Goal: Task Accomplishment & Management: Use online tool/utility

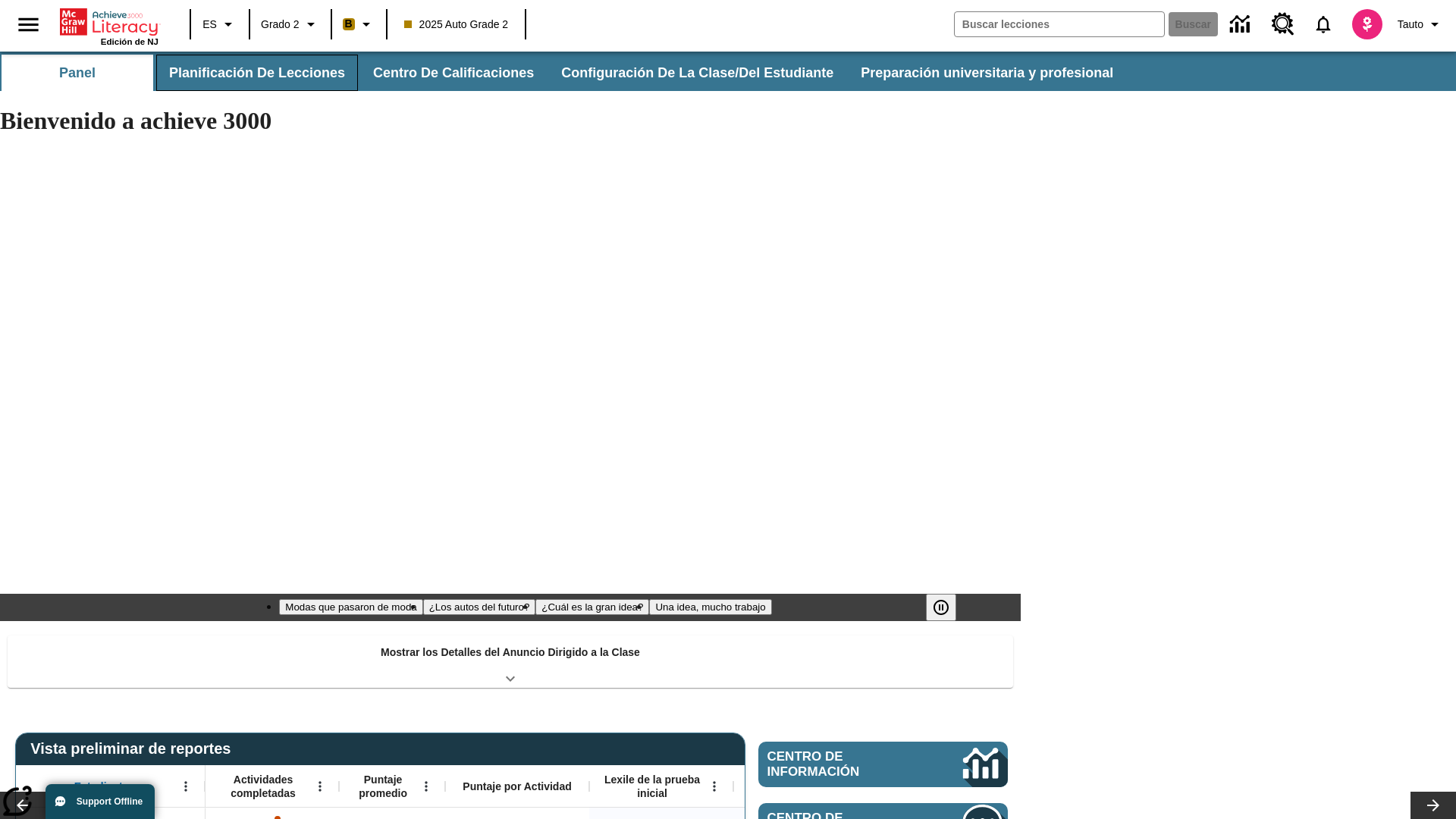
click at [254, 72] on button "Planificación de lecciones" at bounding box center [257, 72] width 202 height 36
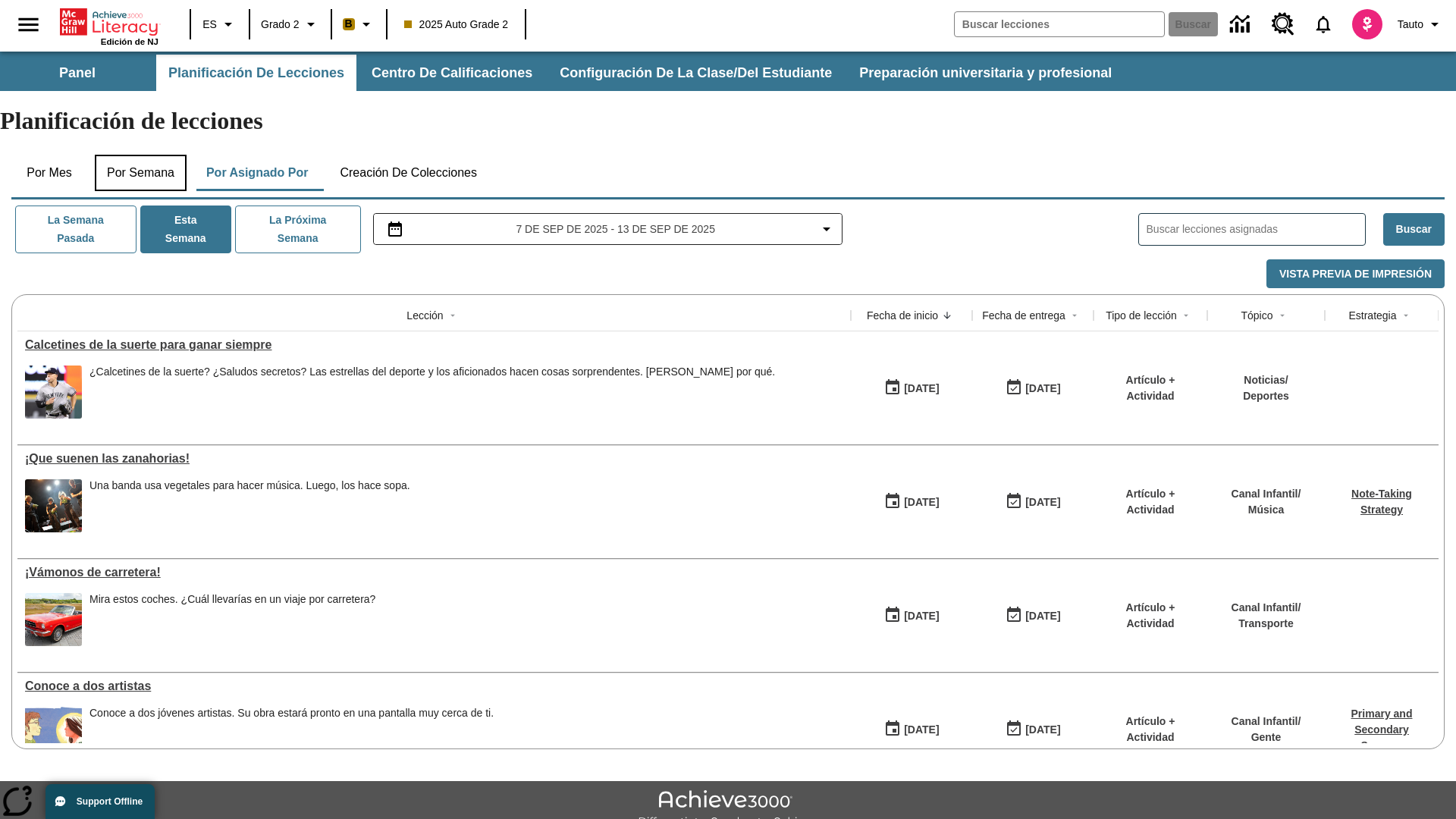
click at [142, 154] on button "Por semana" at bounding box center [141, 172] width 91 height 36
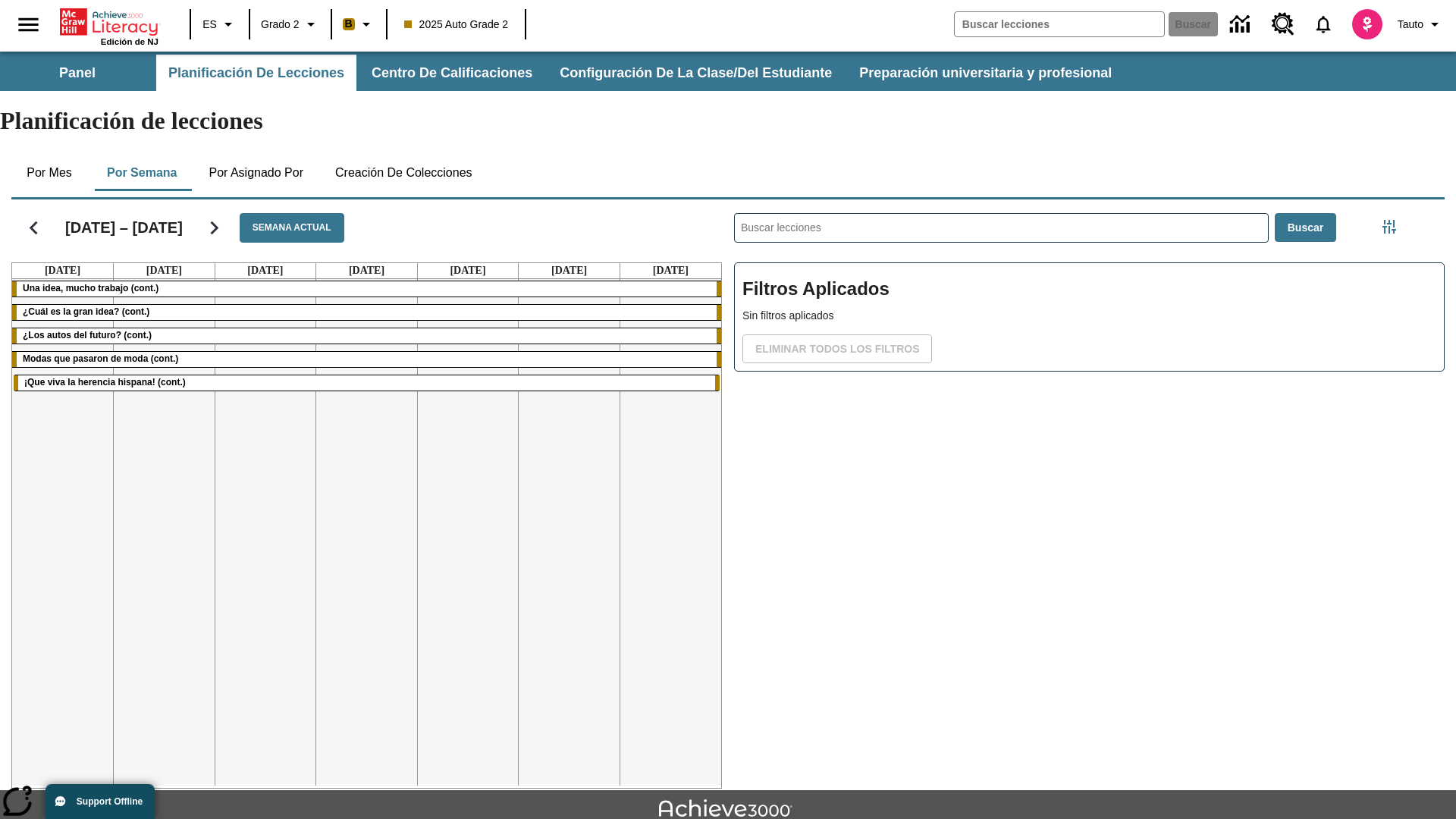
click at [219, 214] on icon "Seguir" at bounding box center [214, 228] width 27 height 27
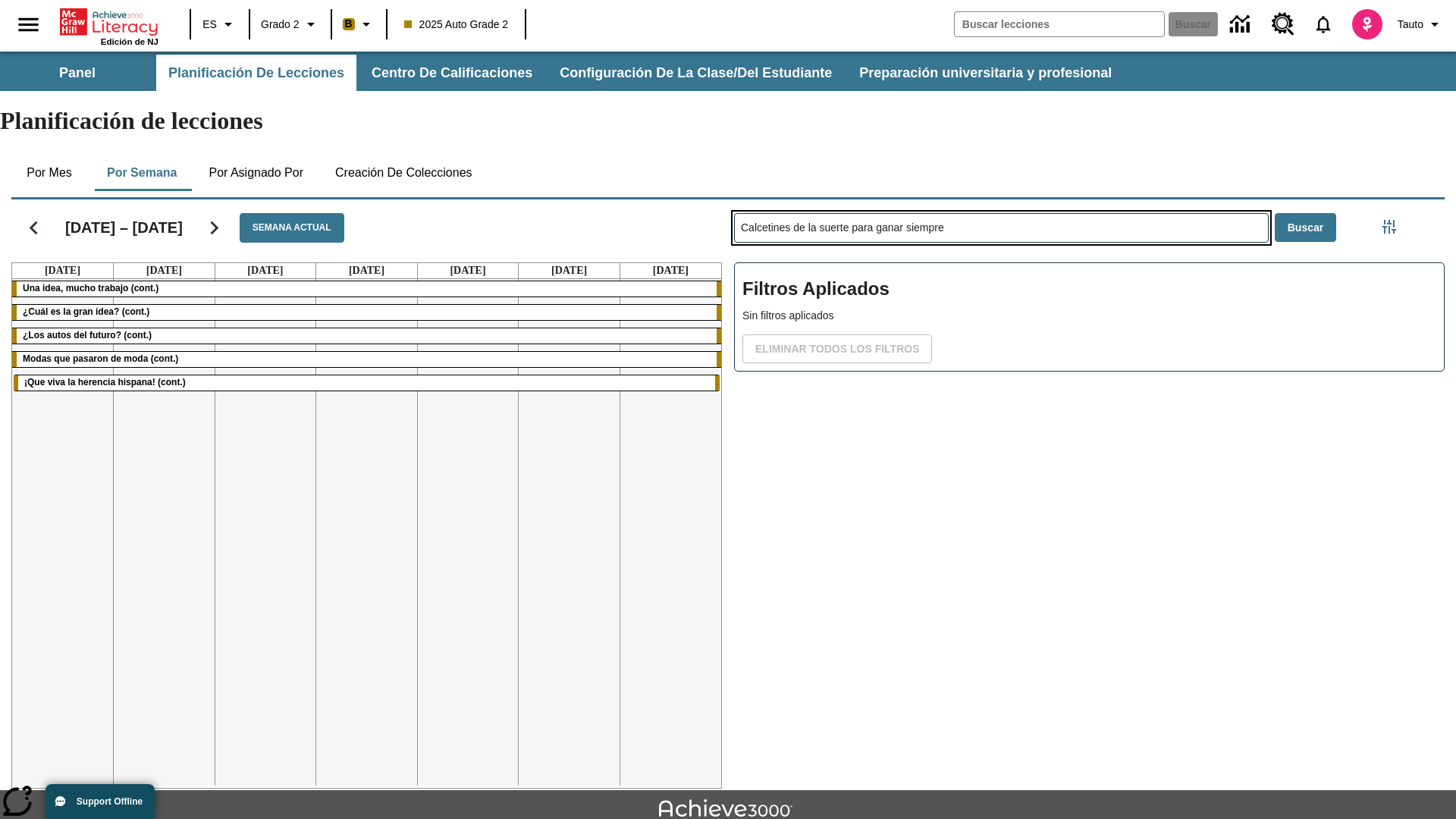
type input "Calcetines de la suerte para ganar siempre"
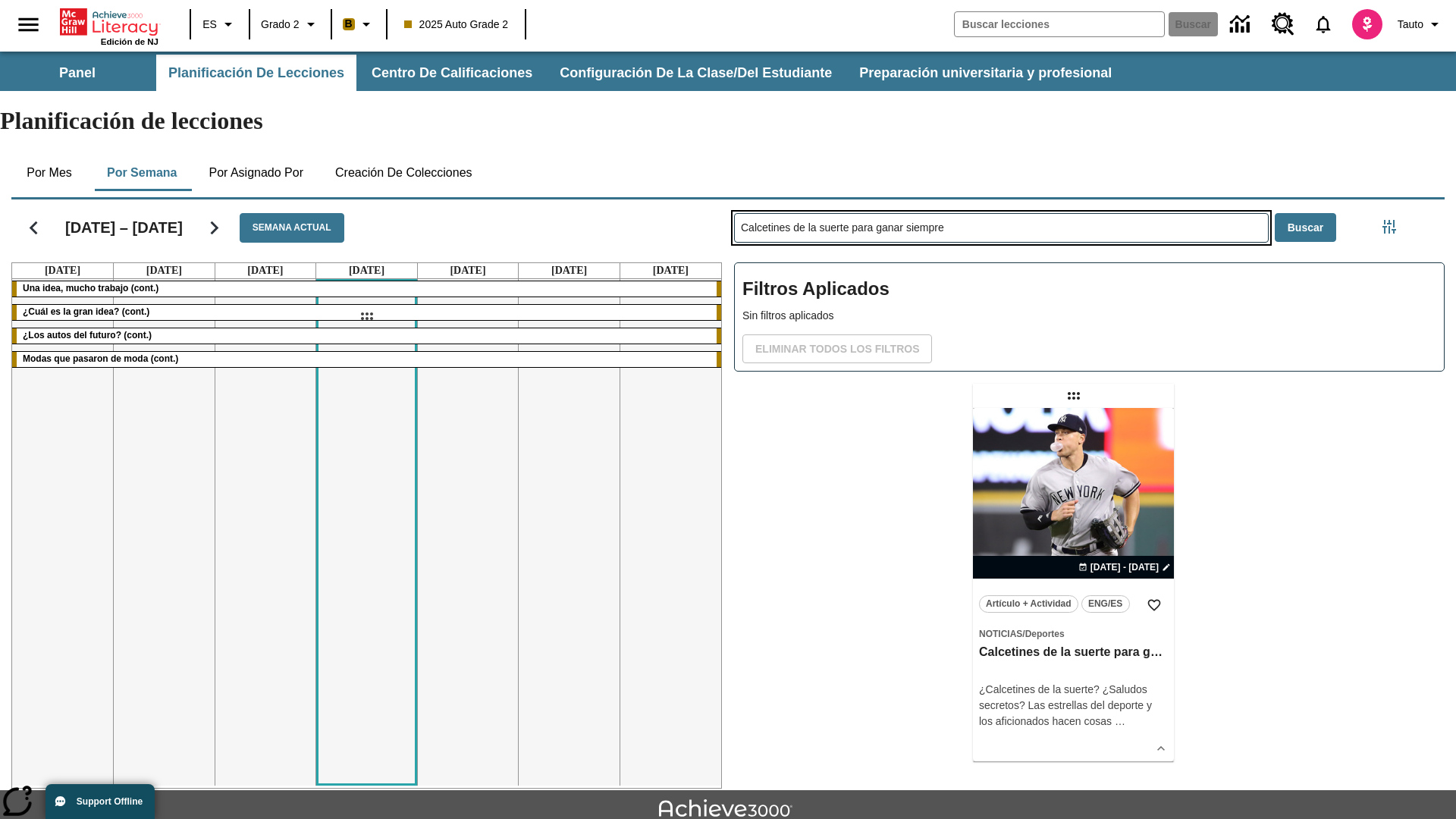
drag, startPoint x: 1073, startPoint y: 336, endPoint x: 367, endPoint y: 316, distance: 706.3
click at [367, 316] on div "[DATE] – [DATE] Semana actual [DATE] [DATE] [DATE] [DATE] [DATE] [DATE] [DATE] …" at bounding box center [721, 490] width 1446 height 595
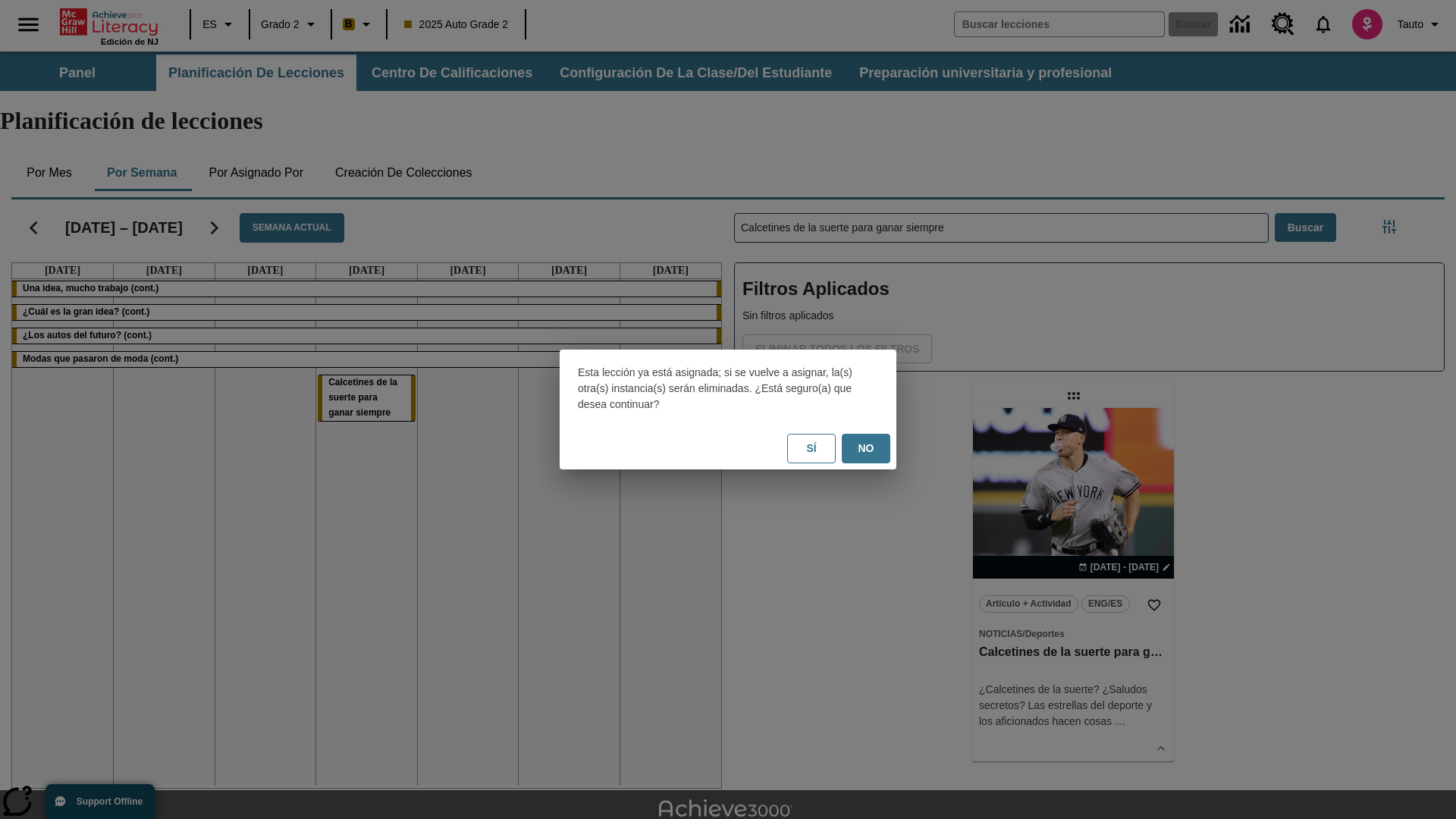
click at [866, 448] on button "No" at bounding box center [866, 448] width 49 height 30
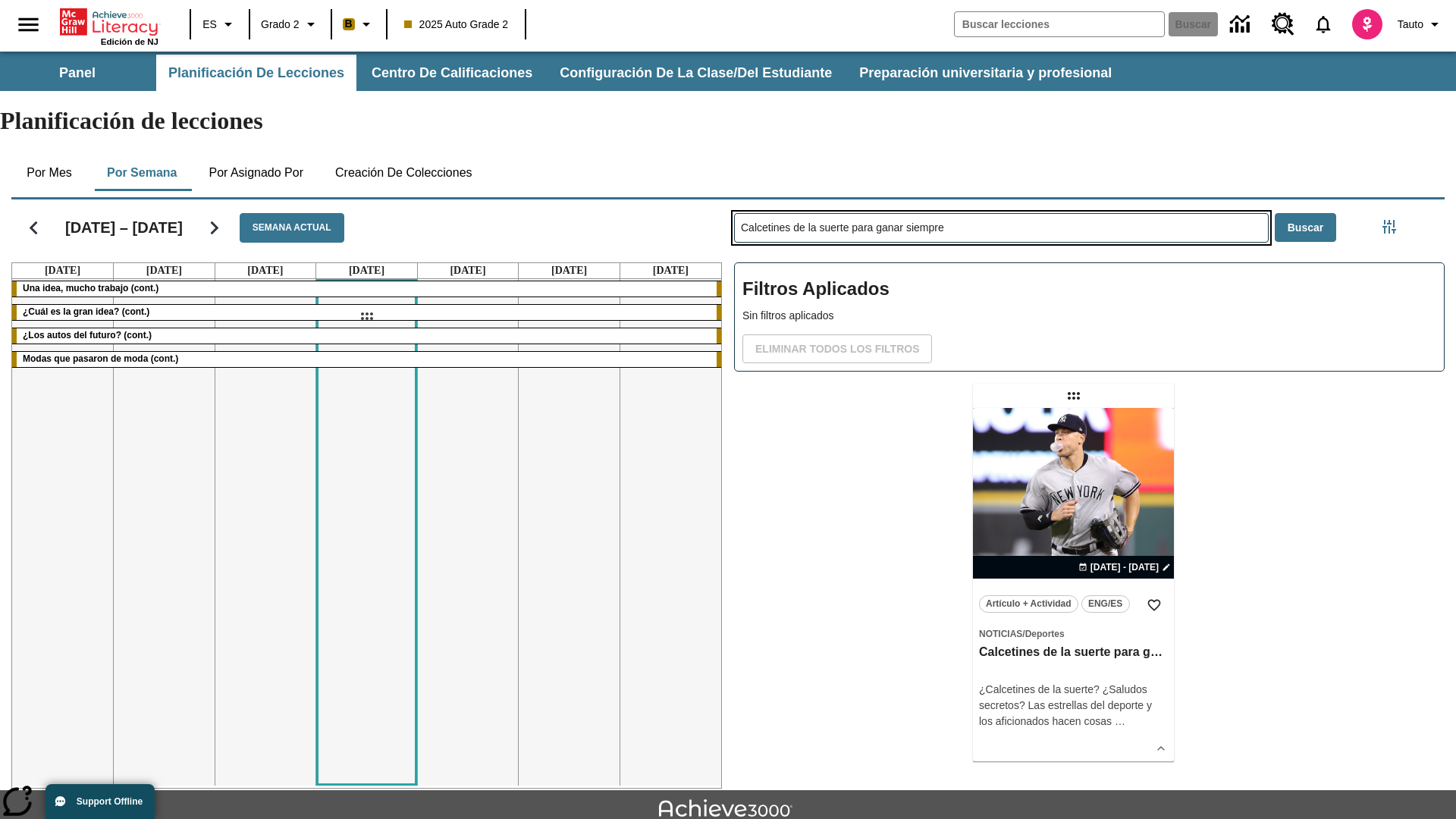
drag, startPoint x: 1073, startPoint y: 336, endPoint x: 367, endPoint y: 316, distance: 706.3
click at [367, 316] on div "[DATE] – [DATE] Semana actual [DATE] [DATE] [DATE] [DATE] [DATE] [DATE] [DATE] …" at bounding box center [721, 490] width 1446 height 595
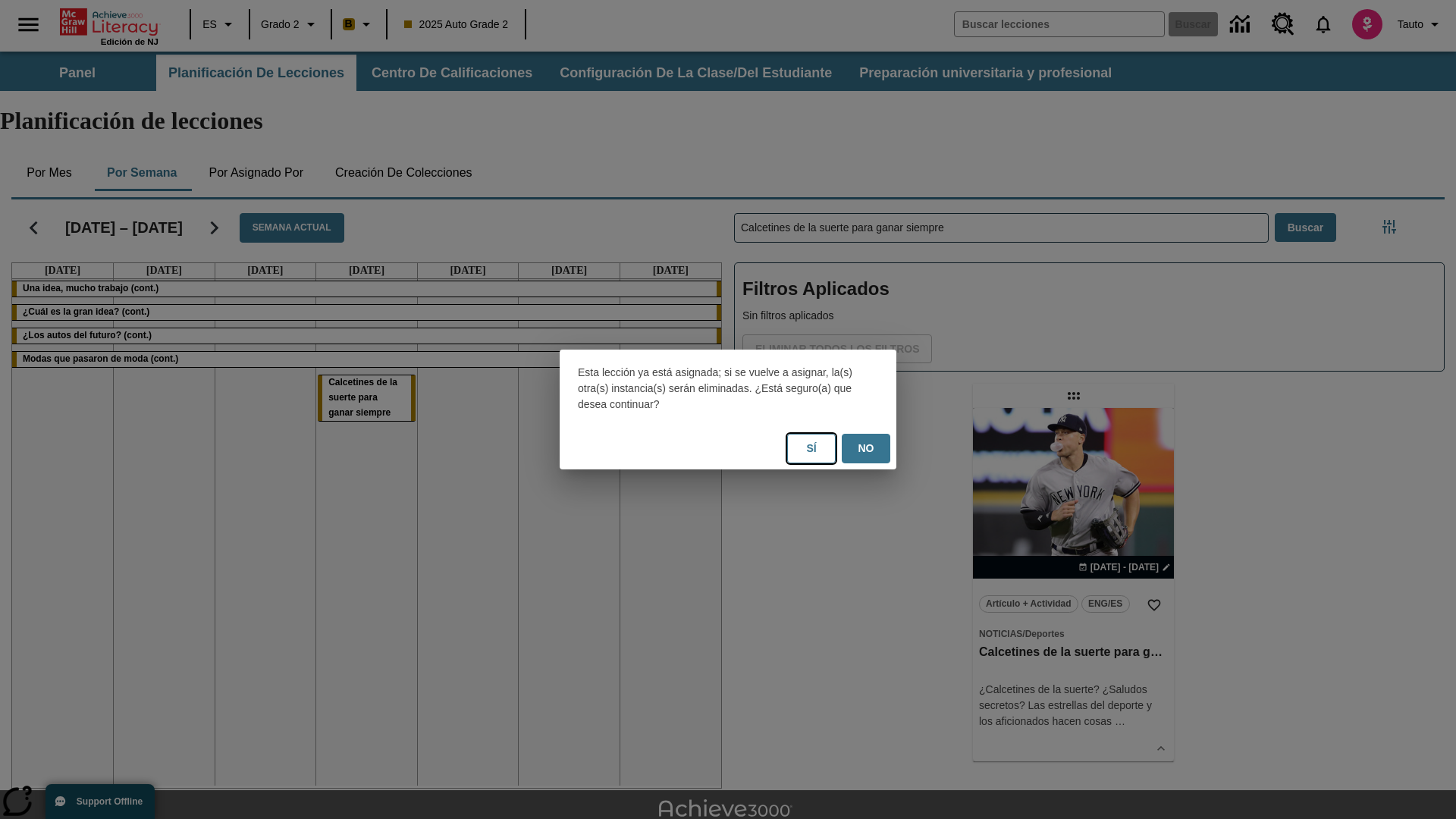
click at [812, 448] on button "Sí" at bounding box center [811, 448] width 49 height 30
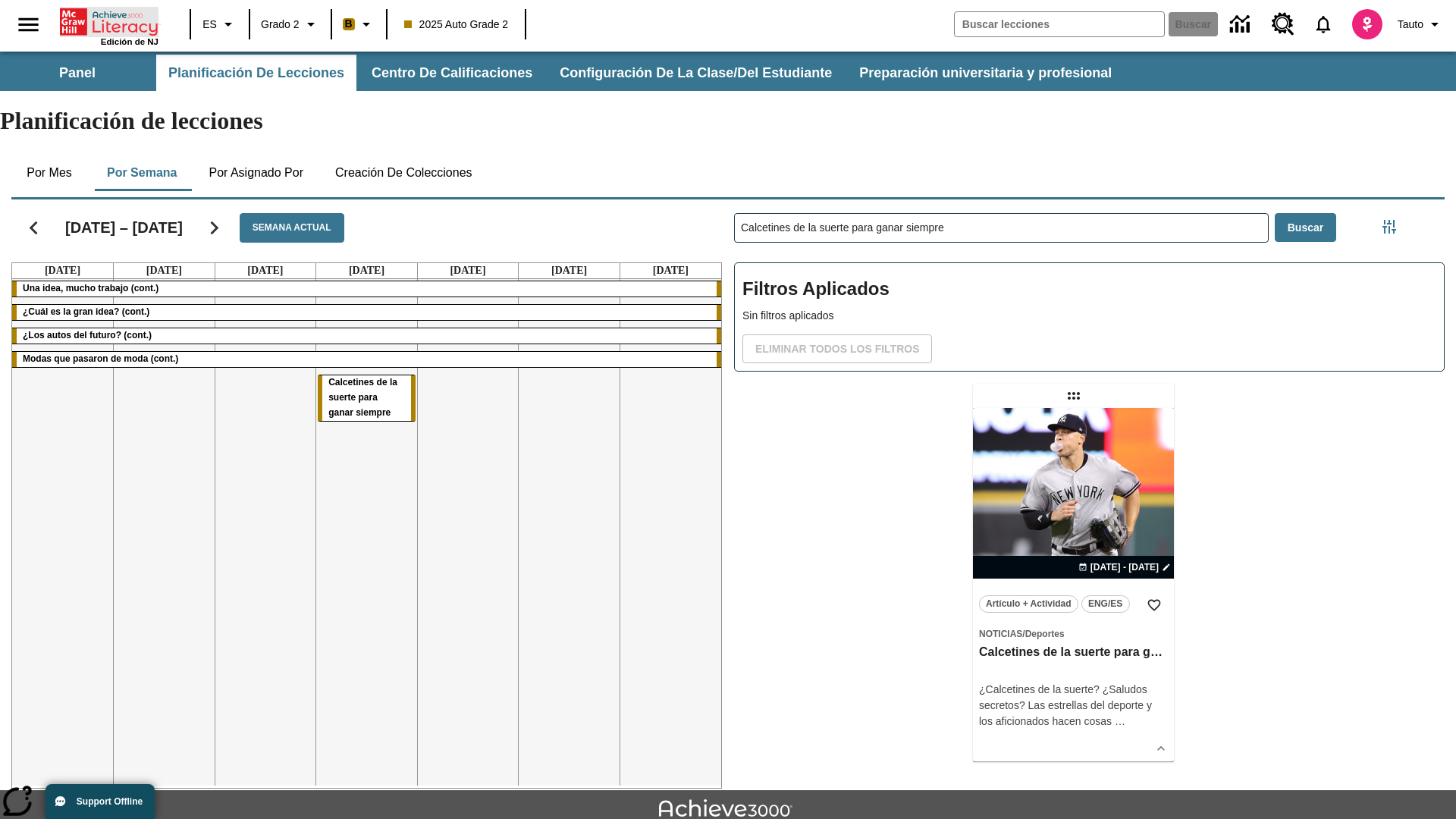
click at [110, 20] on icon "Portada" at bounding box center [111, 22] width 101 height 30
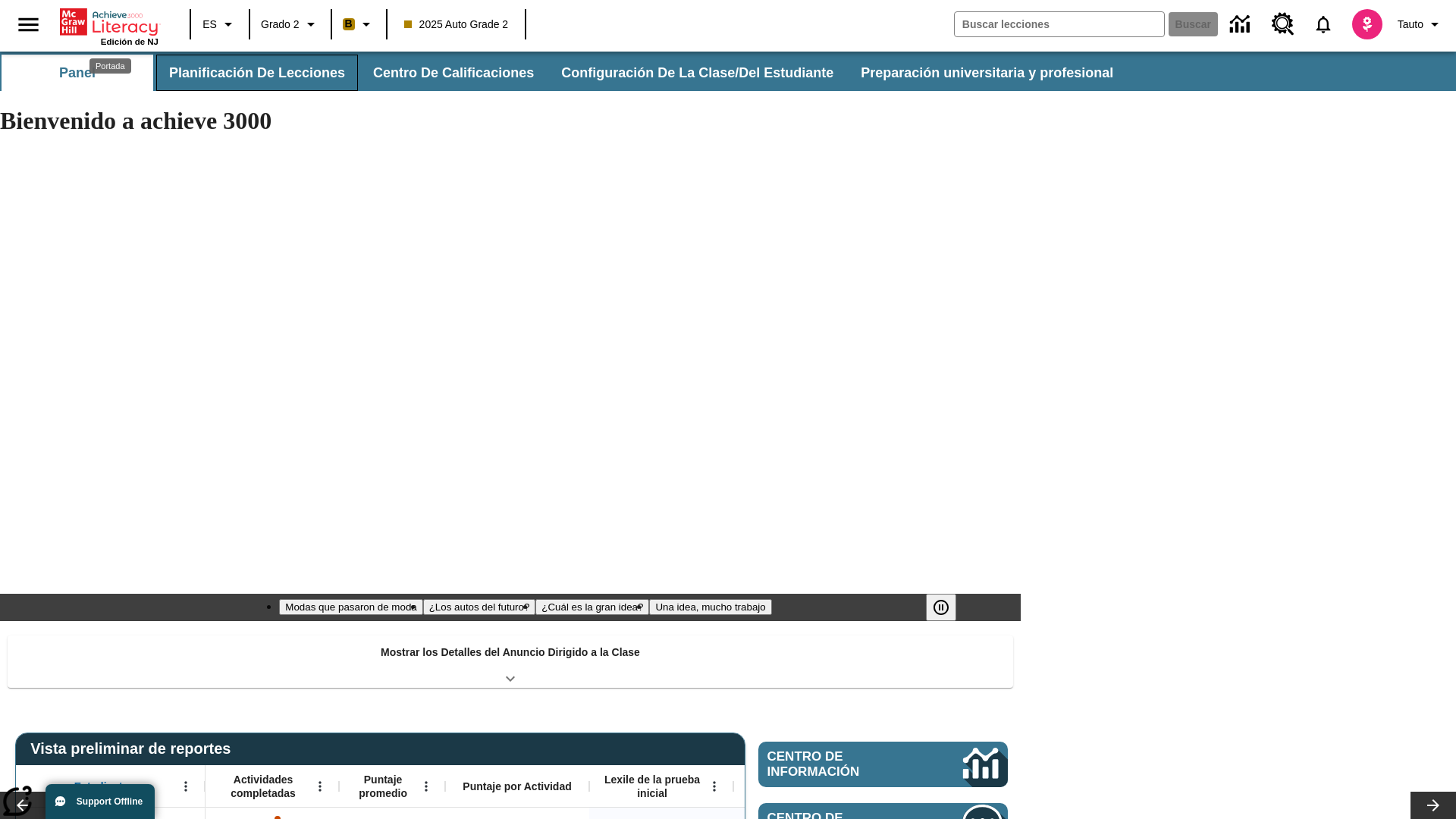
click at [254, 72] on button "Planificación de lecciones" at bounding box center [257, 72] width 202 height 36
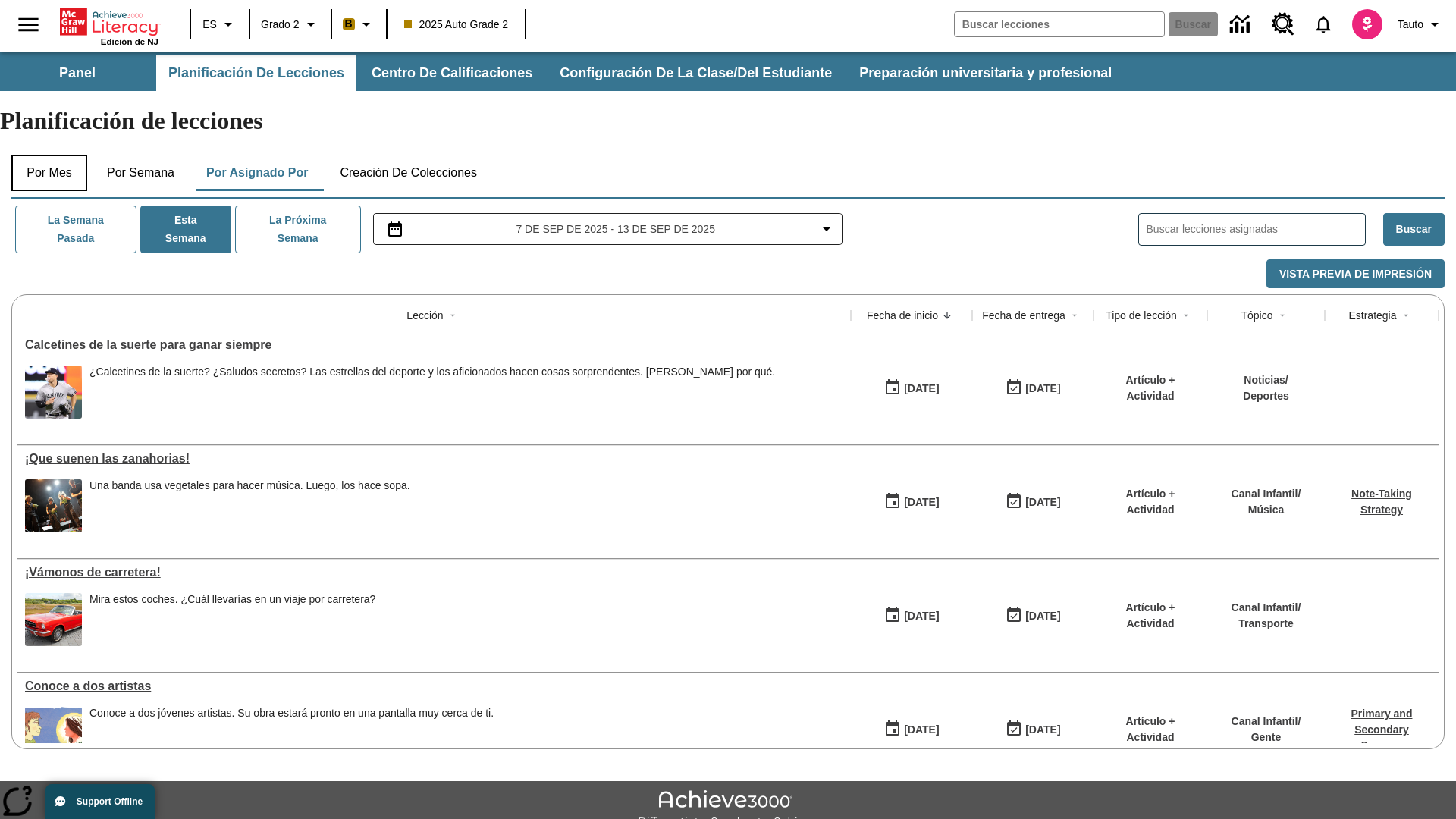
click at [50, 154] on button "Por mes" at bounding box center [50, 172] width 76 height 36
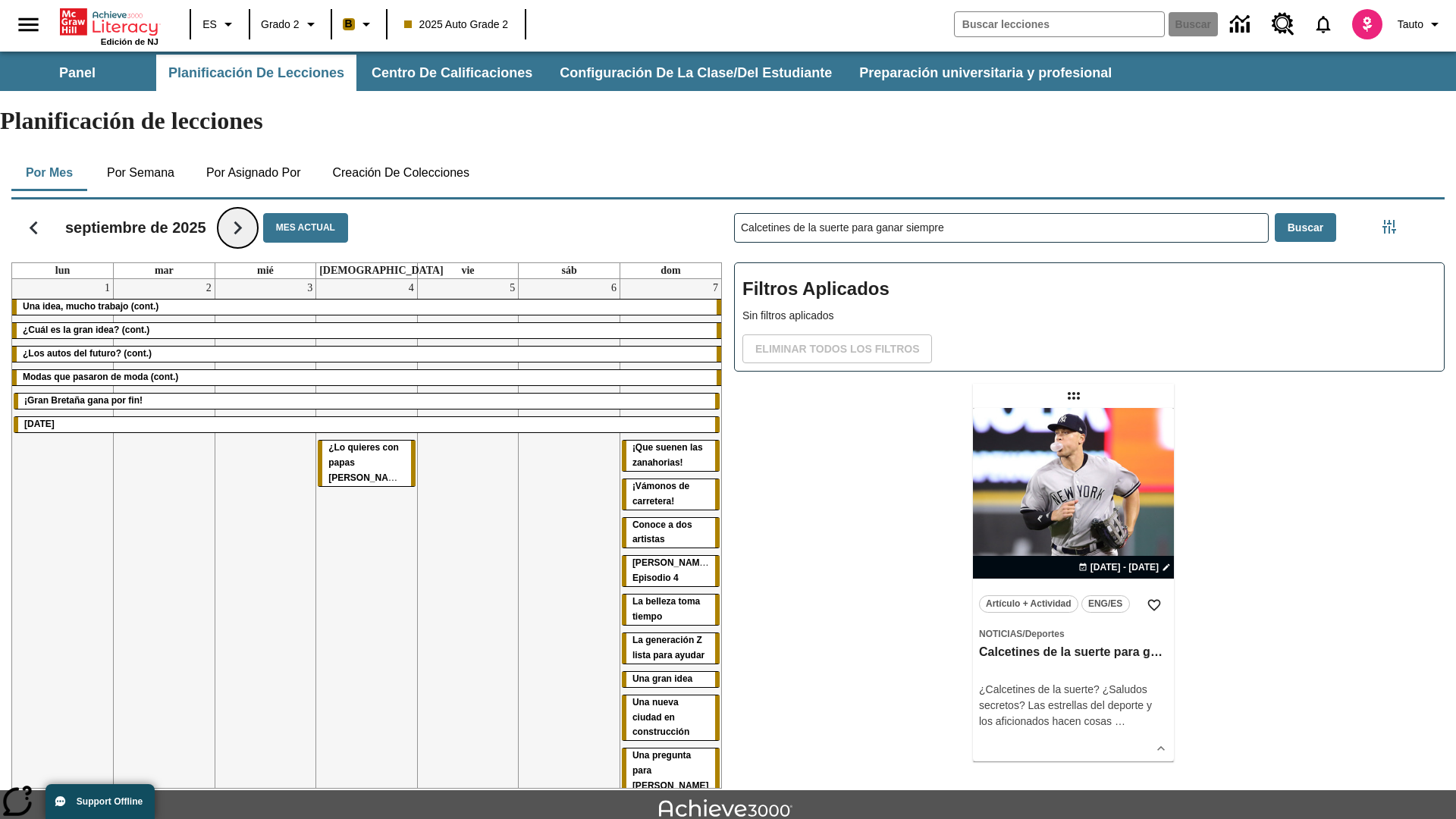
click at [244, 214] on icon "Seguir" at bounding box center [238, 228] width 27 height 27
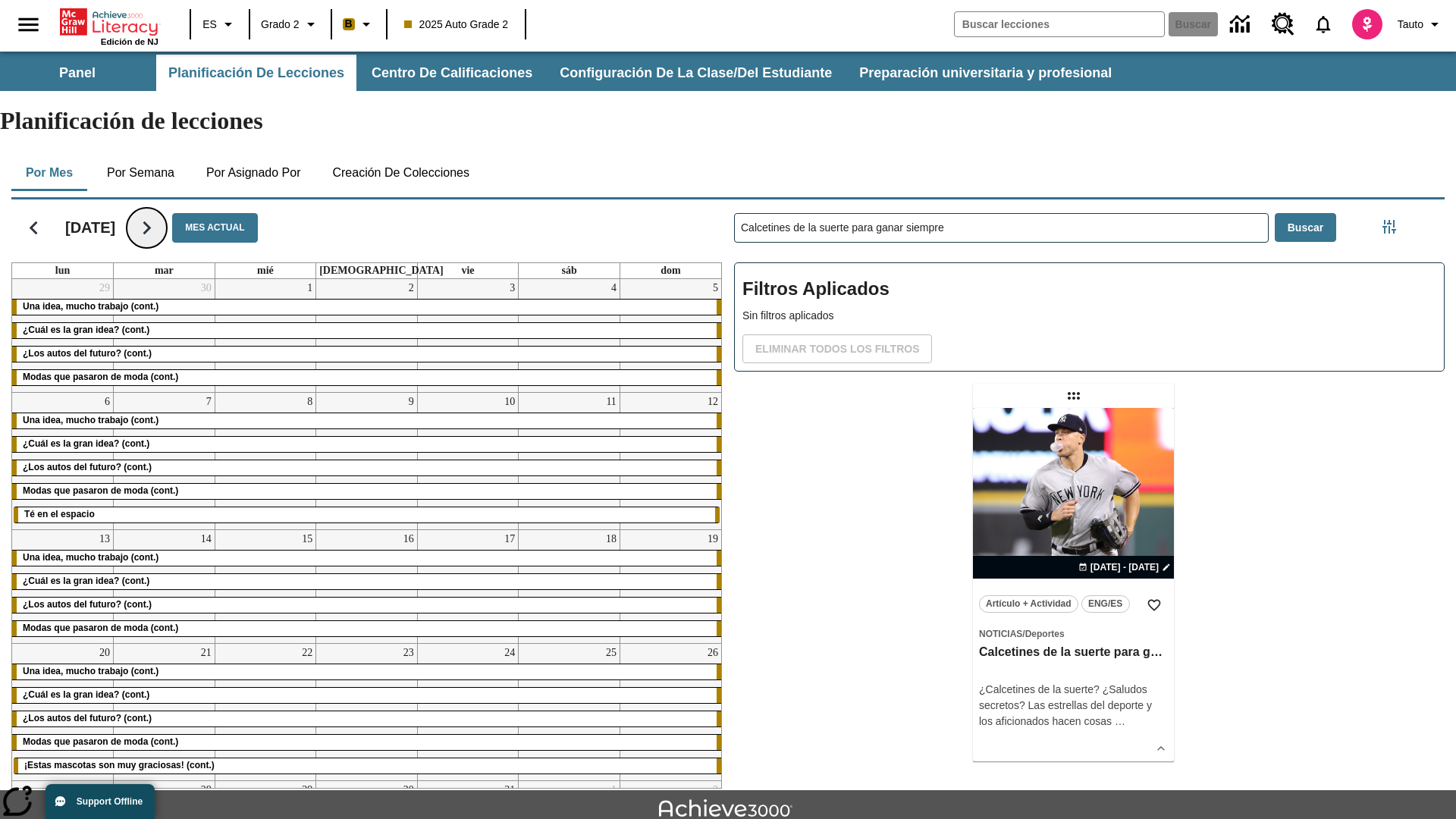
click at [160, 214] on icon "Seguir" at bounding box center [147, 228] width 27 height 27
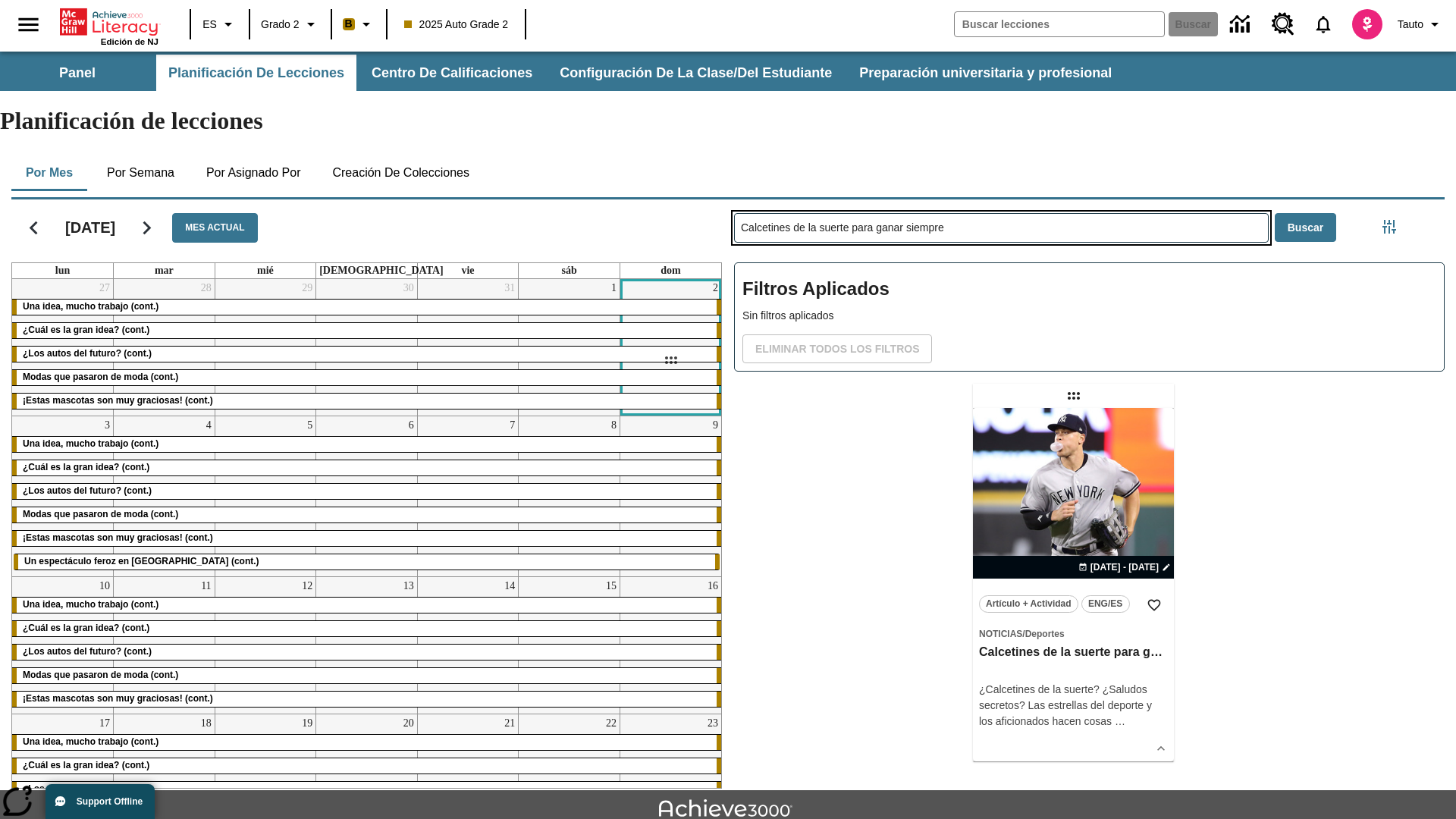
drag, startPoint x: 1073, startPoint y: 336, endPoint x: 671, endPoint y: 360, distance: 402.7
click at [671, 360] on div "[DATE] Mes actual lun mar mié jue vie sáb dom 27 Una idea, mucho trabajo (cont.…" at bounding box center [721, 490] width 1446 height 595
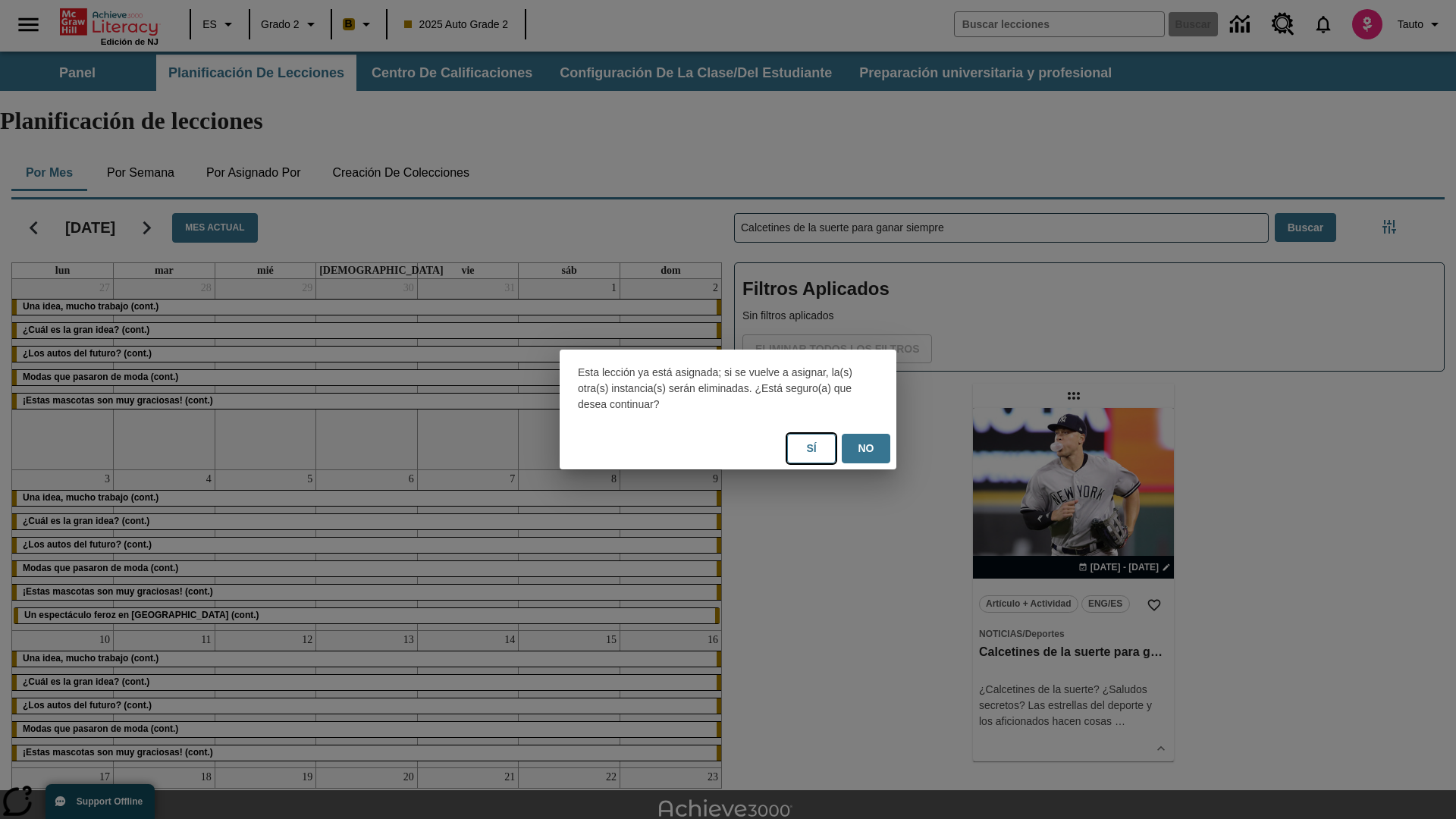
click at [812, 448] on button "Sí" at bounding box center [811, 448] width 49 height 30
